Goal: Information Seeking & Learning: Find specific fact

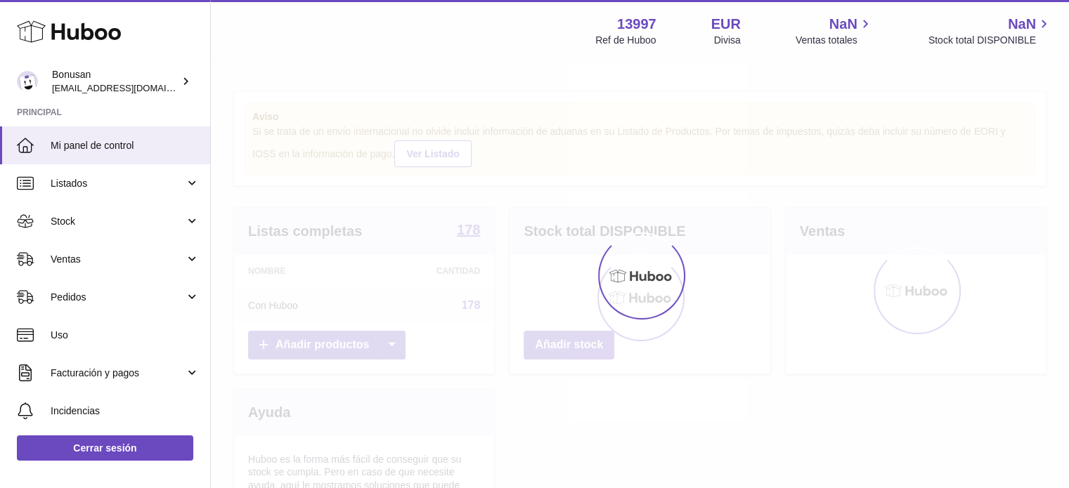
click at [372, 266] on div "Menú Huboo 13997 Ref de Huboo EUR Divisa NaN Ventas totales NaN Stock total DIS…" at bounding box center [640, 342] width 858 height 684
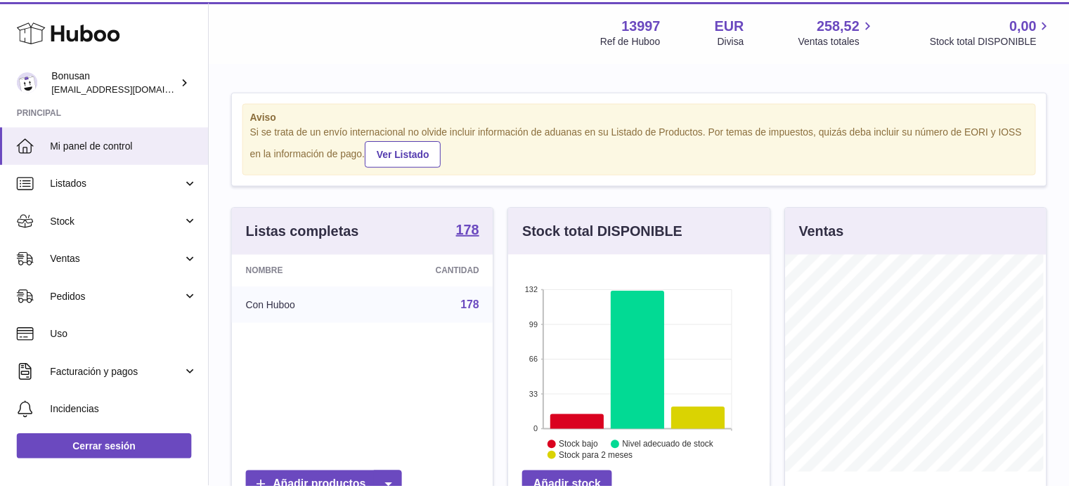
scroll to position [219, 264]
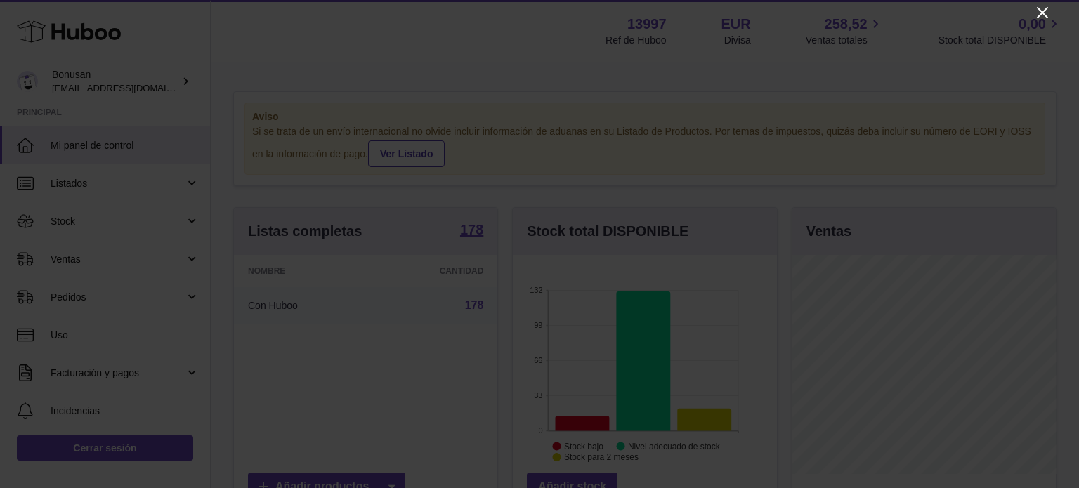
click at [1039, 11] on icon "Close" at bounding box center [1042, 12] width 17 height 17
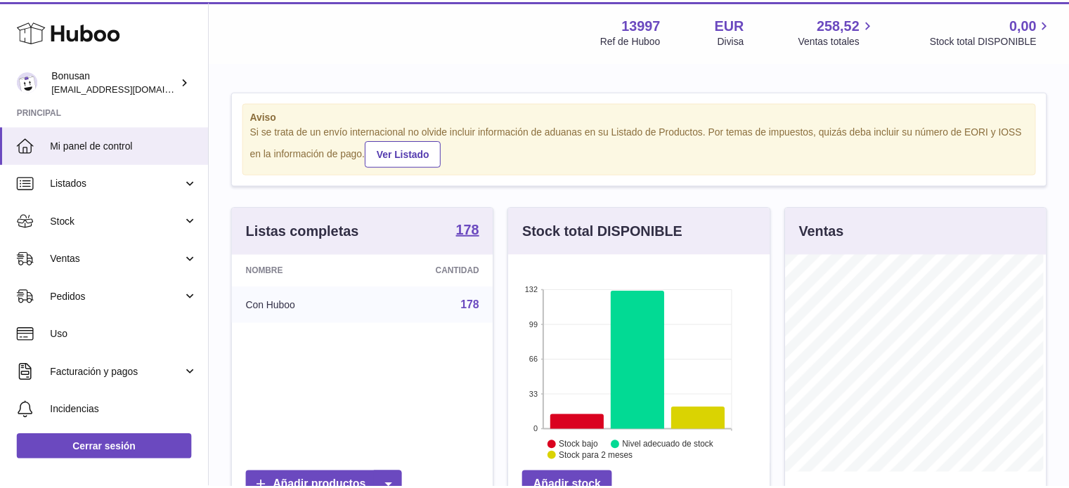
scroll to position [702460, 702419]
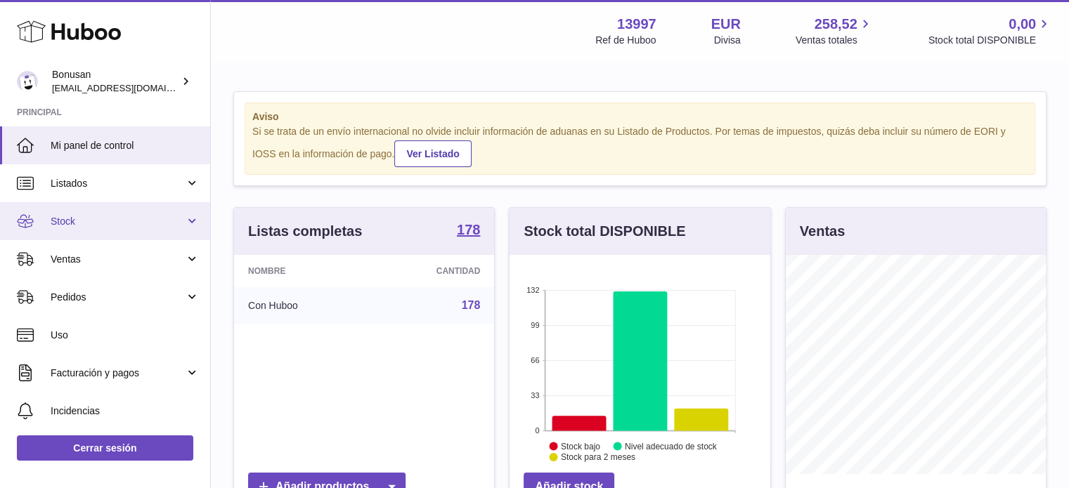
click at [188, 219] on link "Stock" at bounding box center [105, 221] width 210 height 38
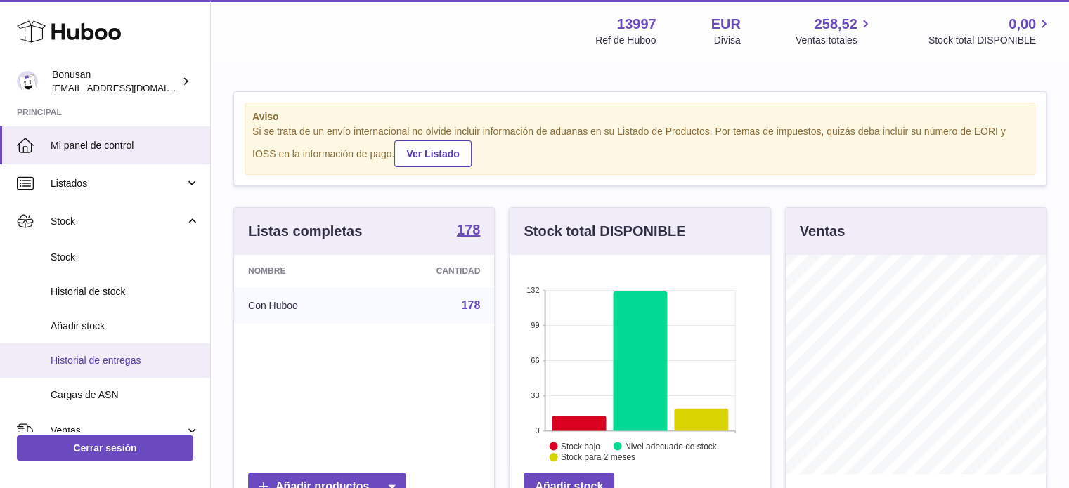
click at [114, 356] on span "Historial de entregas" at bounding box center [125, 360] width 149 height 13
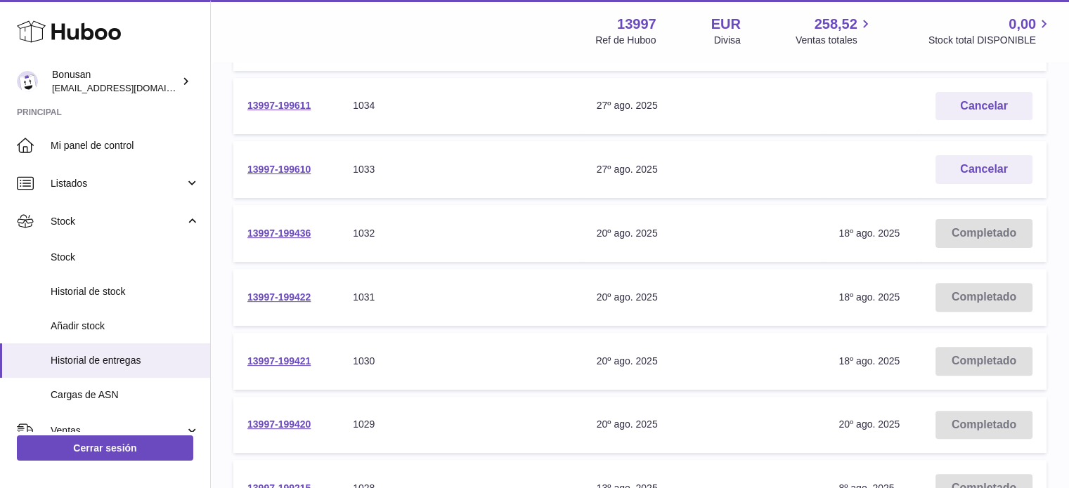
scroll to position [429, 0]
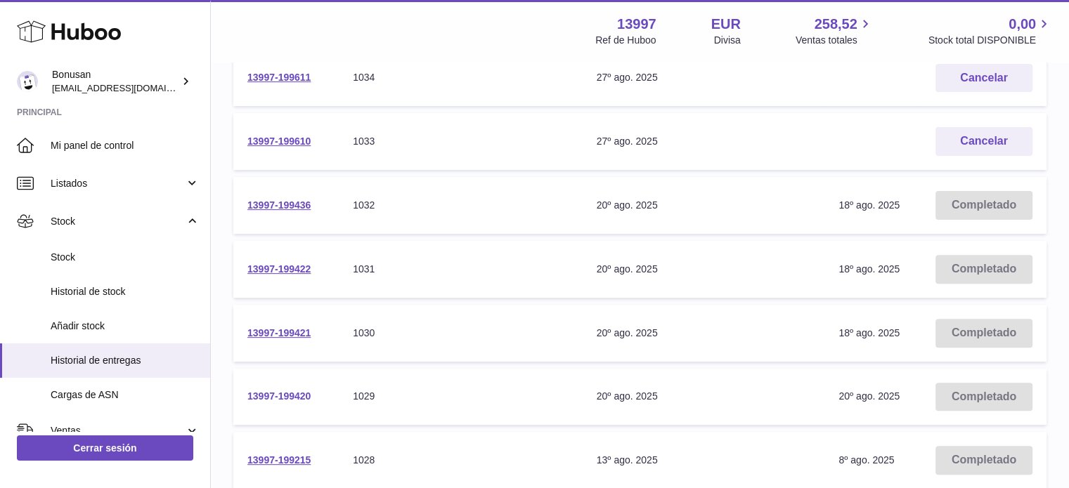
click at [278, 393] on link "13997-199420" at bounding box center [278, 396] width 63 height 11
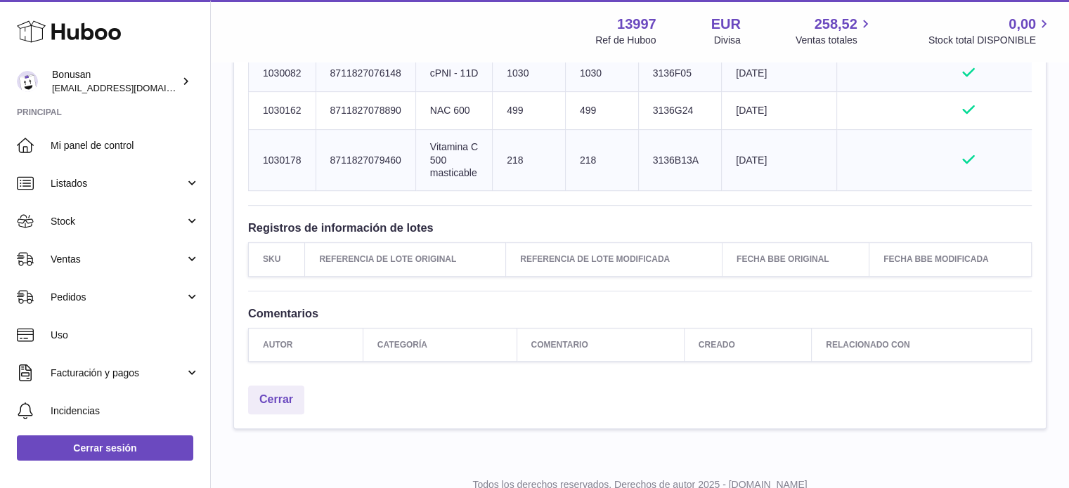
scroll to position [646, 0]
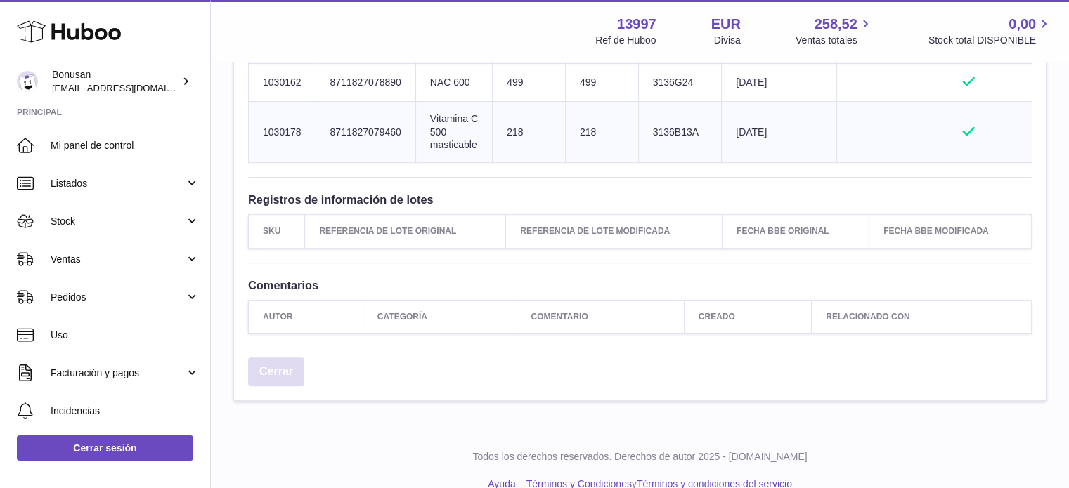
click at [271, 386] on link "Cerrar" at bounding box center [276, 372] width 56 height 29
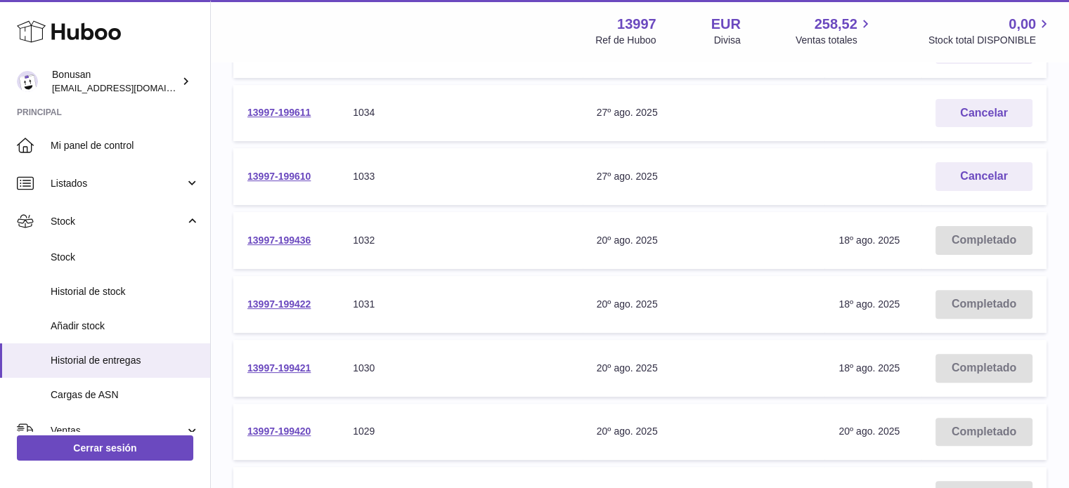
scroll to position [422, 0]
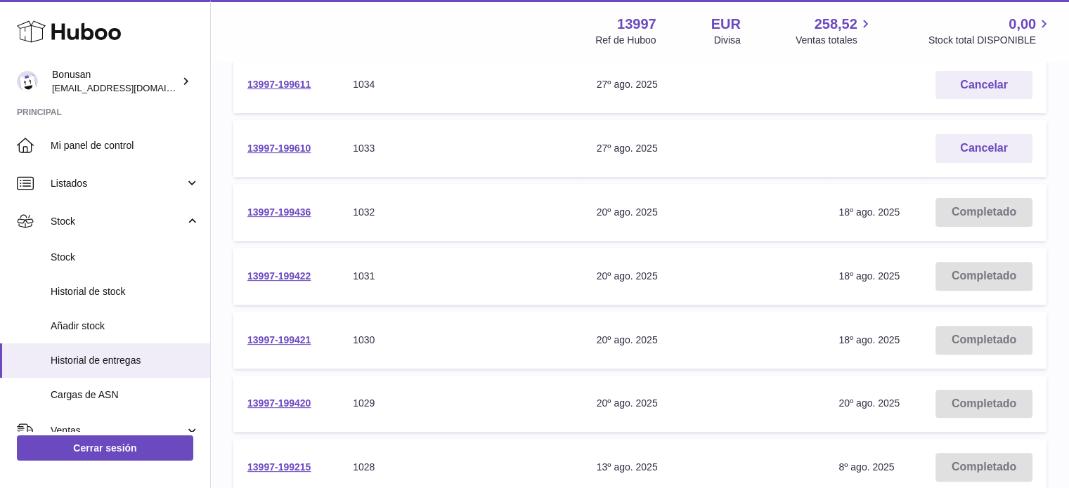
drag, startPoint x: 323, startPoint y: 401, endPoint x: 245, endPoint y: 410, distance: 78.5
click at [245, 410] on td "13997-199420" at bounding box center [285, 404] width 105 height 57
copy link "13997-199420"
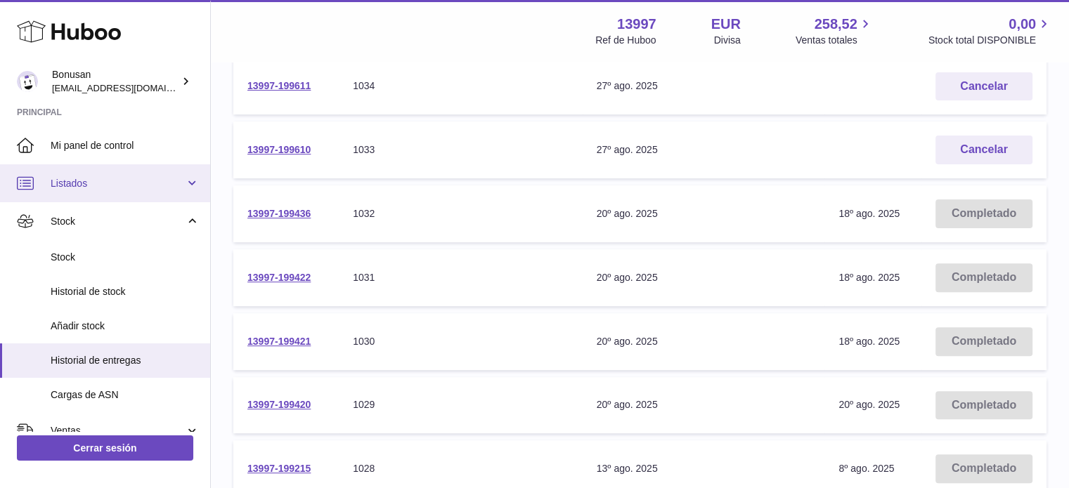
click at [74, 188] on span "Listados" at bounding box center [118, 183] width 134 height 13
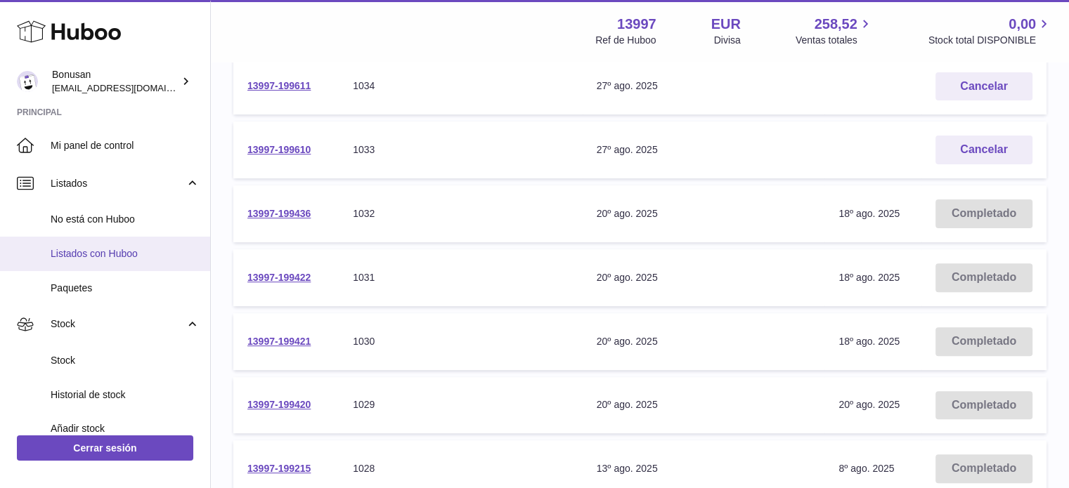
click at [91, 255] on span "Listados con Huboo" at bounding box center [125, 253] width 149 height 13
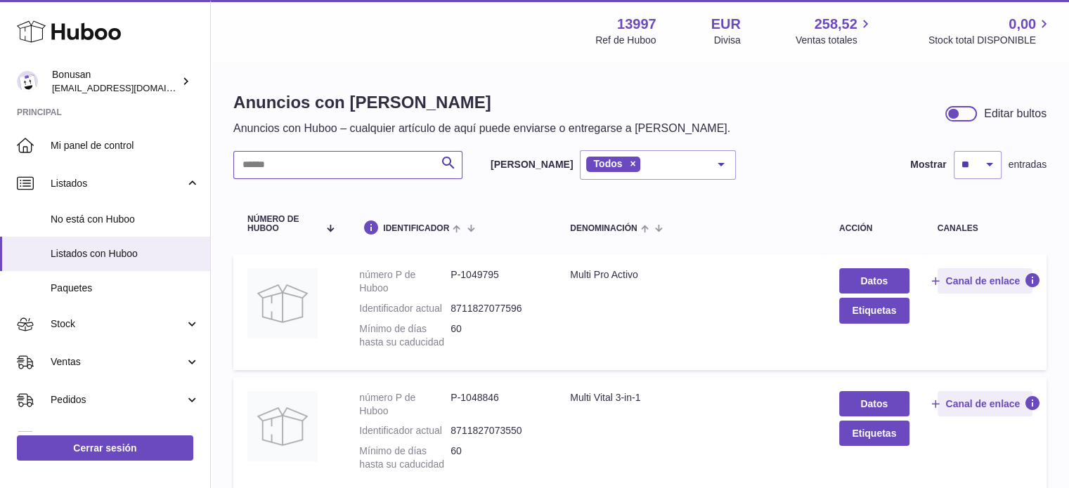
click at [273, 163] on input "text" at bounding box center [347, 165] width 229 height 28
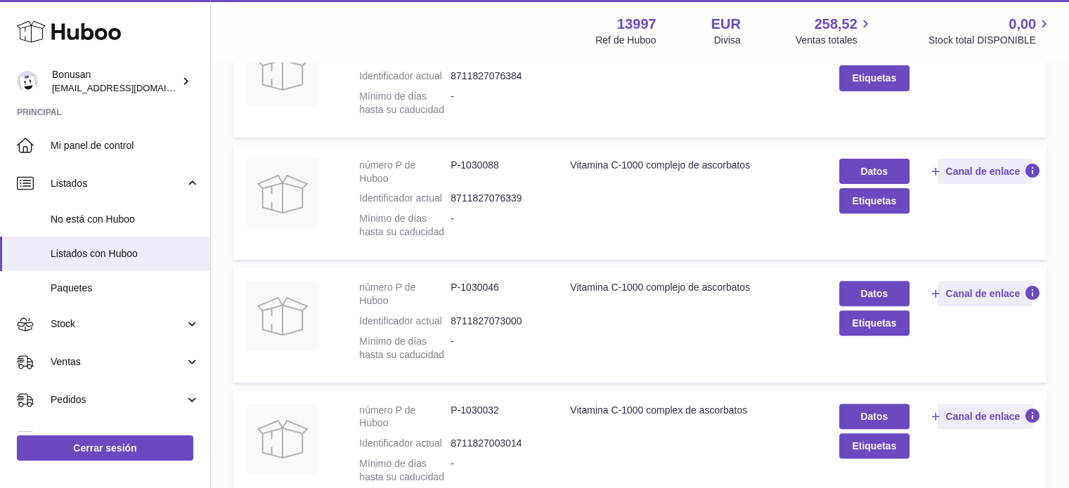
scroll to position [506, 0]
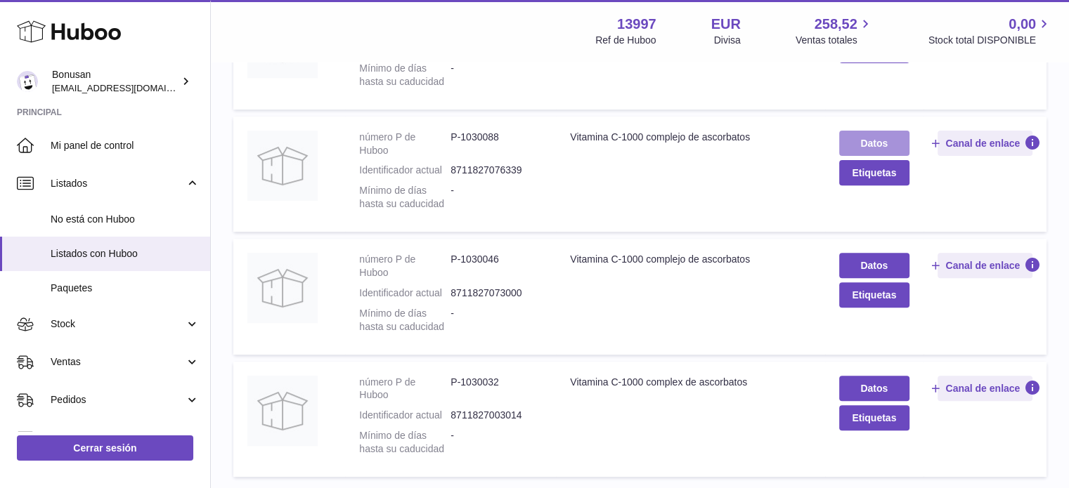
type input "**********"
click at [867, 136] on link "Datos" at bounding box center [874, 143] width 70 height 25
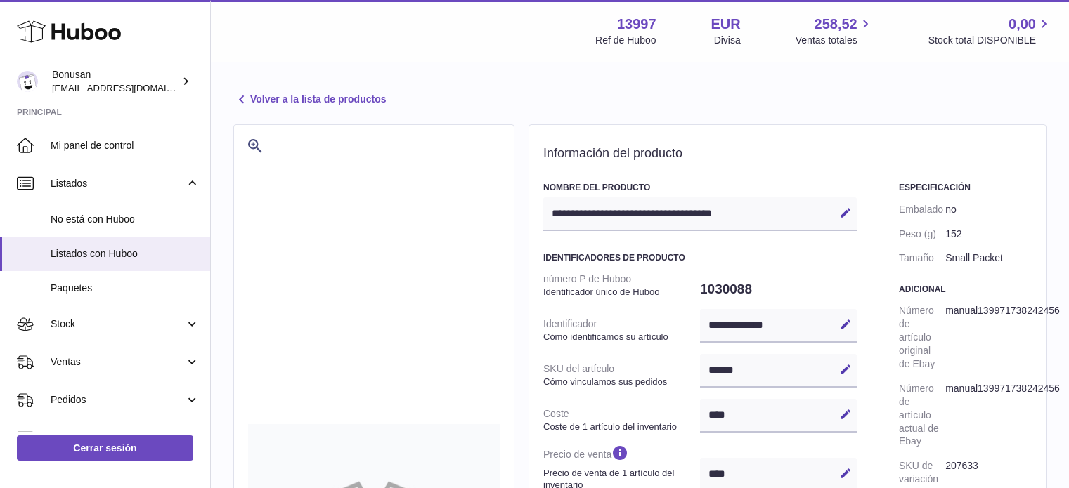
select select "***"
select select "****"
click at [240, 98] on icon at bounding box center [241, 99] width 17 height 17
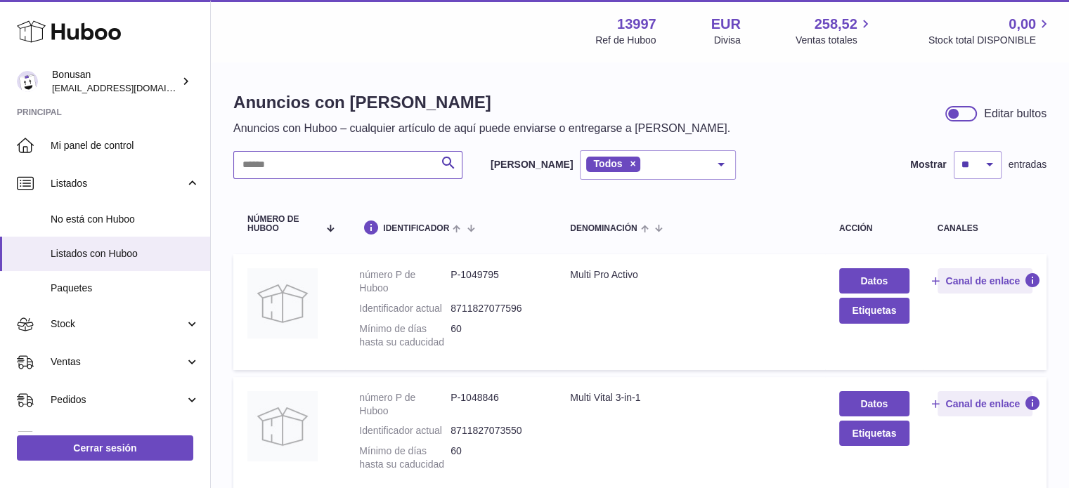
click at [360, 160] on input "text" at bounding box center [347, 165] width 229 height 28
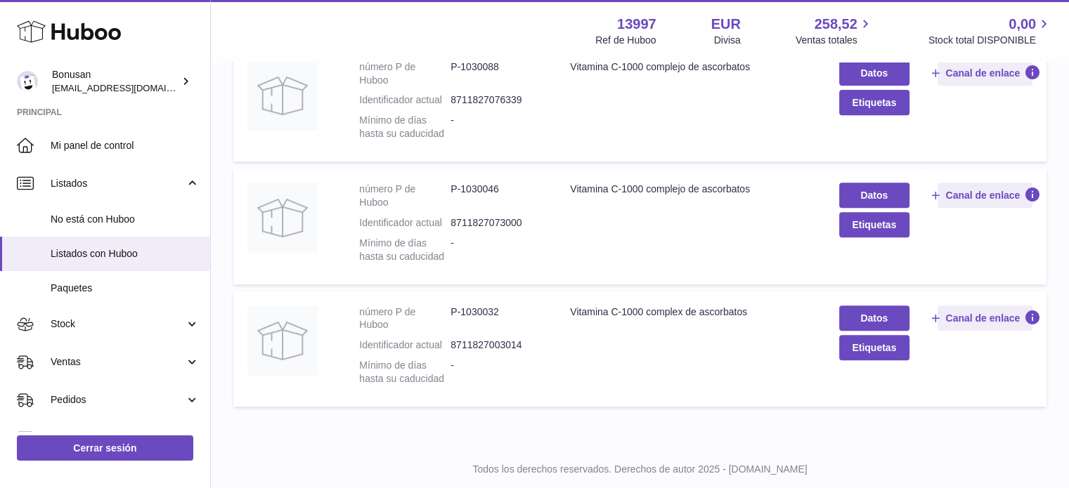
scroll to position [610, 0]
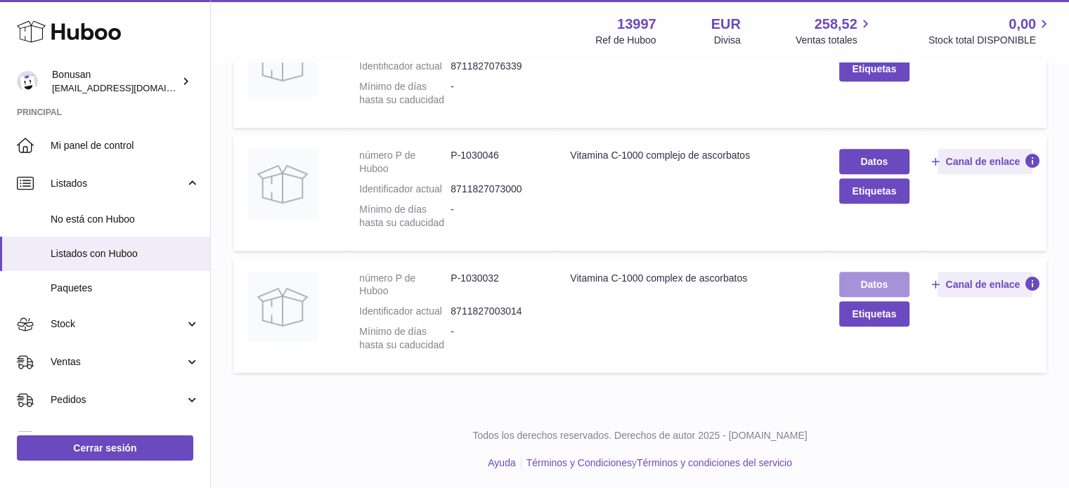
type input "**********"
click at [869, 276] on link "Datos" at bounding box center [874, 284] width 70 height 25
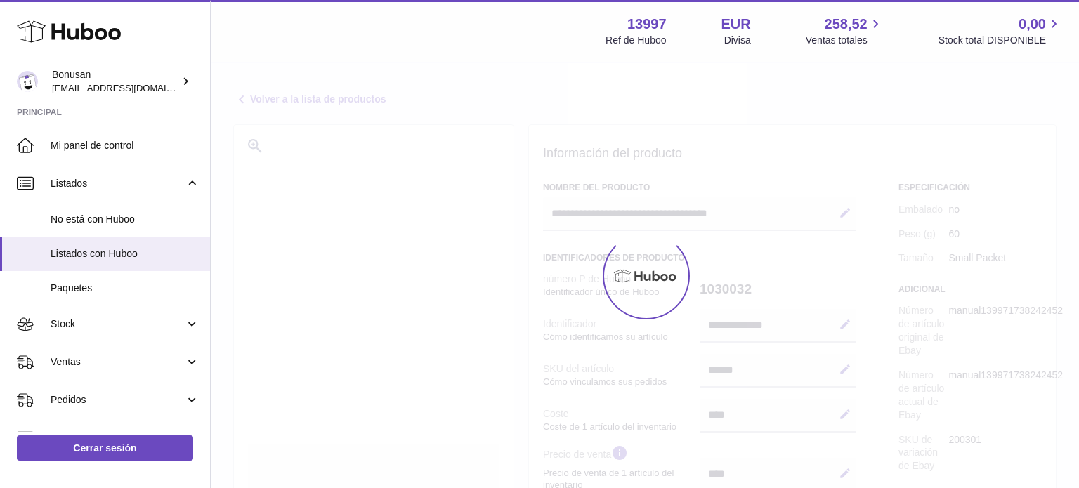
select select "***"
select select "****"
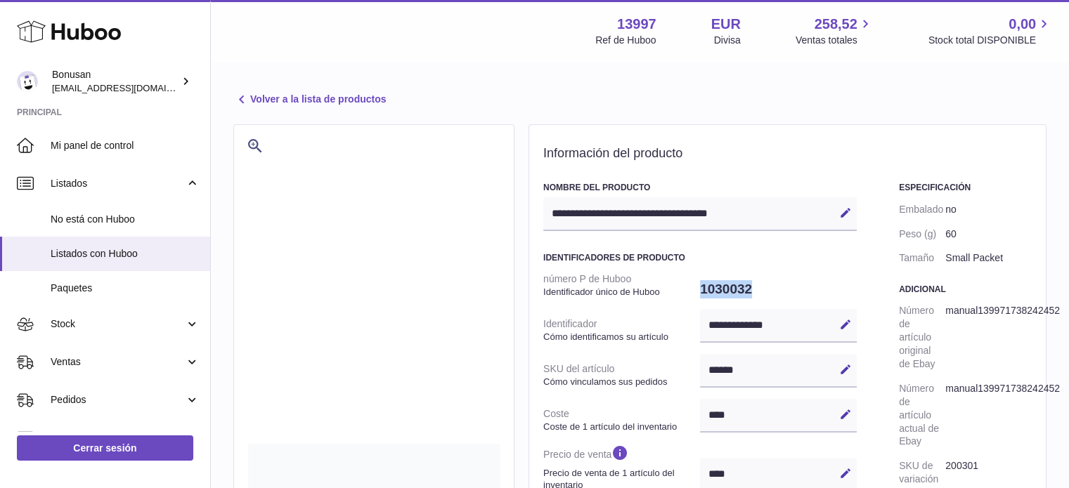
drag, startPoint x: 753, startPoint y: 286, endPoint x: 683, endPoint y: 301, distance: 71.1
copy dl "Identificador único de Huboo 1030032"
